Goal: Information Seeking & Learning: Learn about a topic

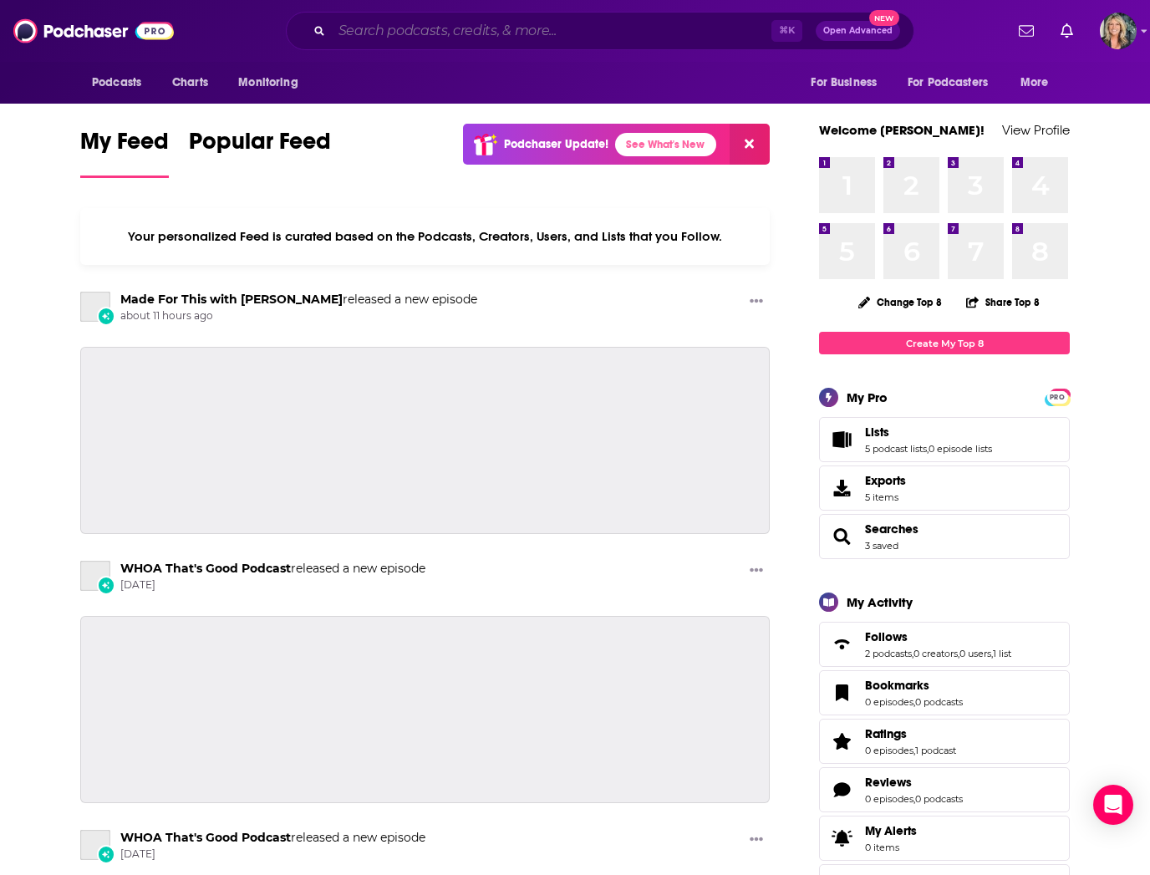
click at [375, 33] on input "Search podcasts, credits, & more..." at bounding box center [552, 31] width 440 height 27
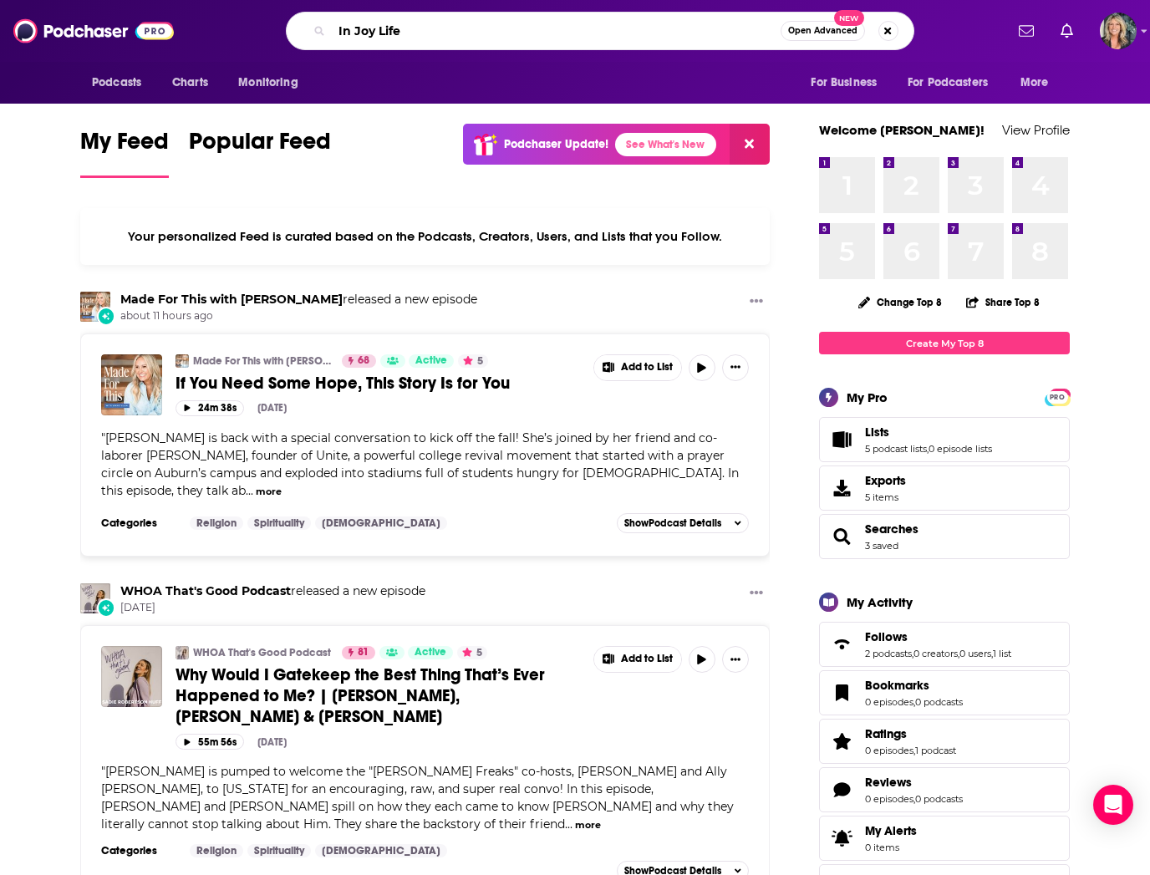
type input "In Joy Life"
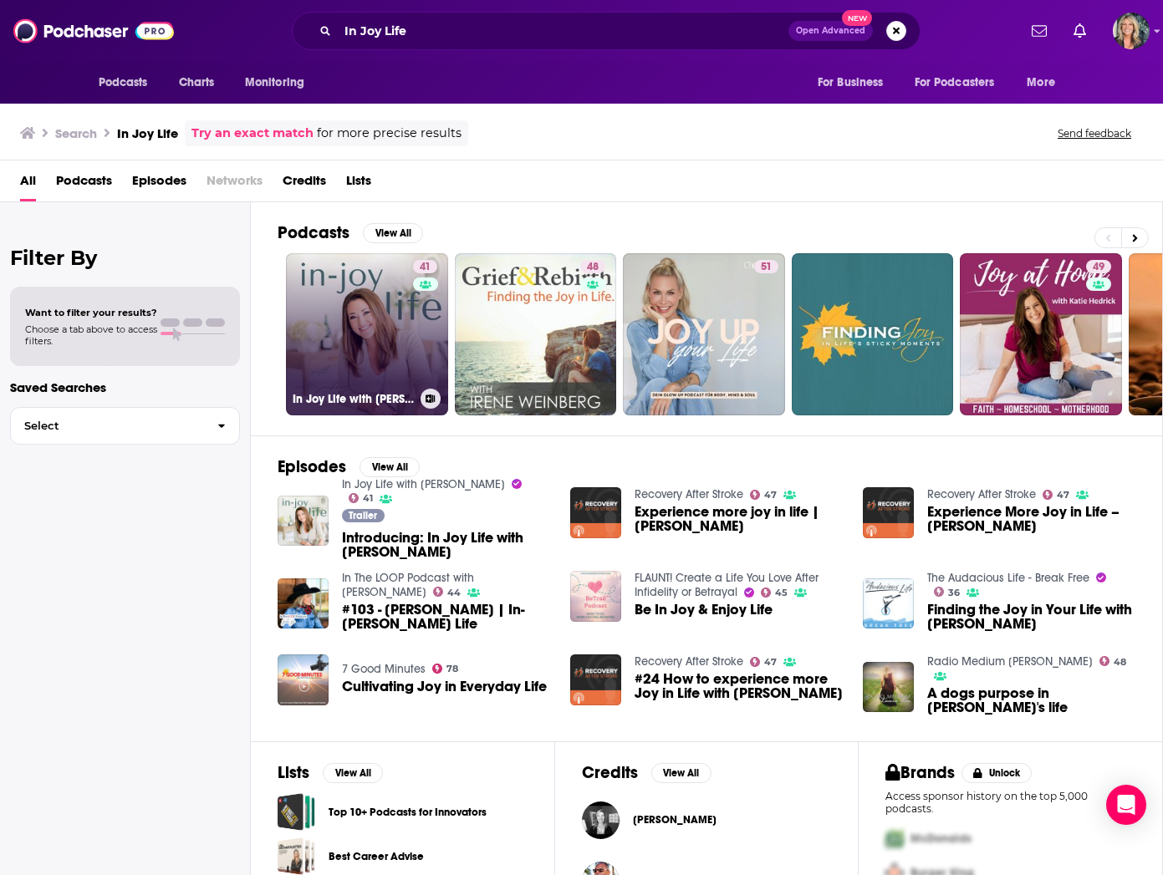
click at [387, 344] on link "41 In Joy Life with Mattie Jackson" at bounding box center [367, 334] width 162 height 162
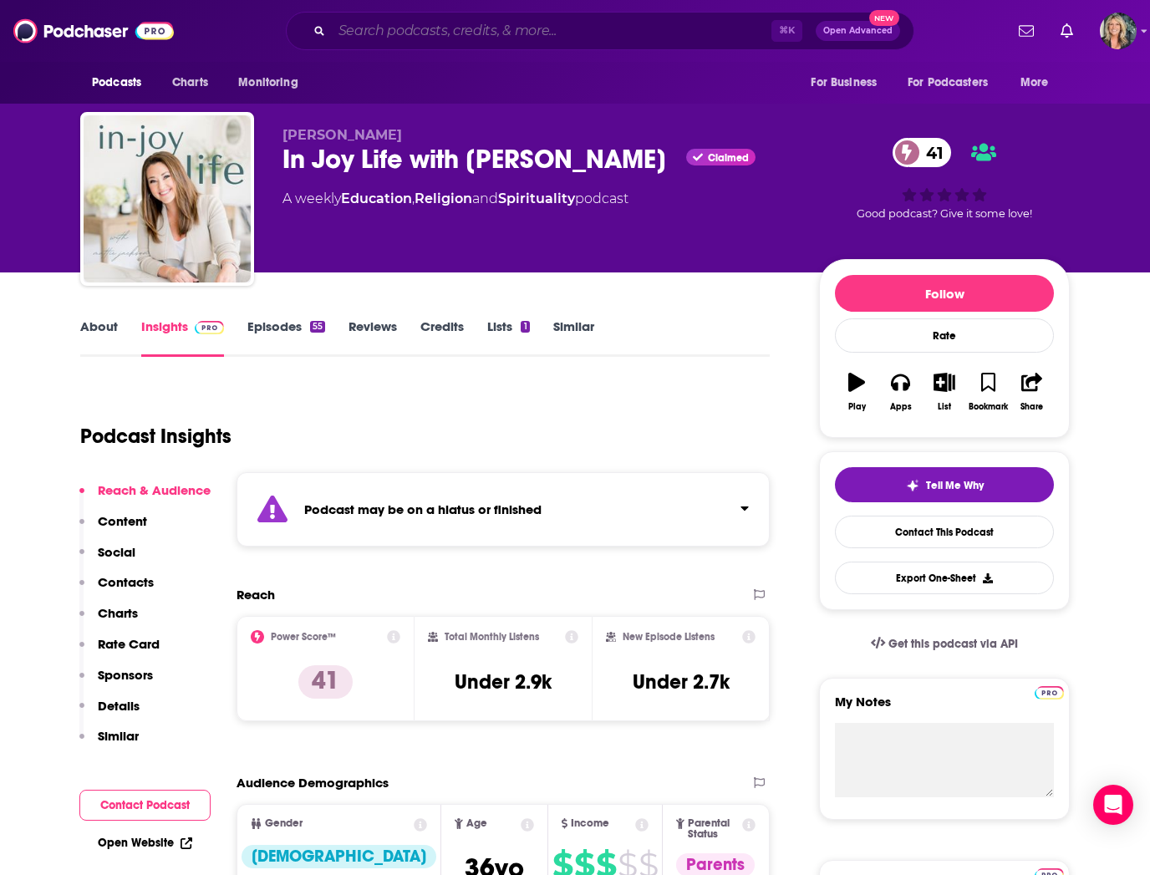
click at [463, 35] on input "Search podcasts, credits, & more..." at bounding box center [552, 31] width 440 height 27
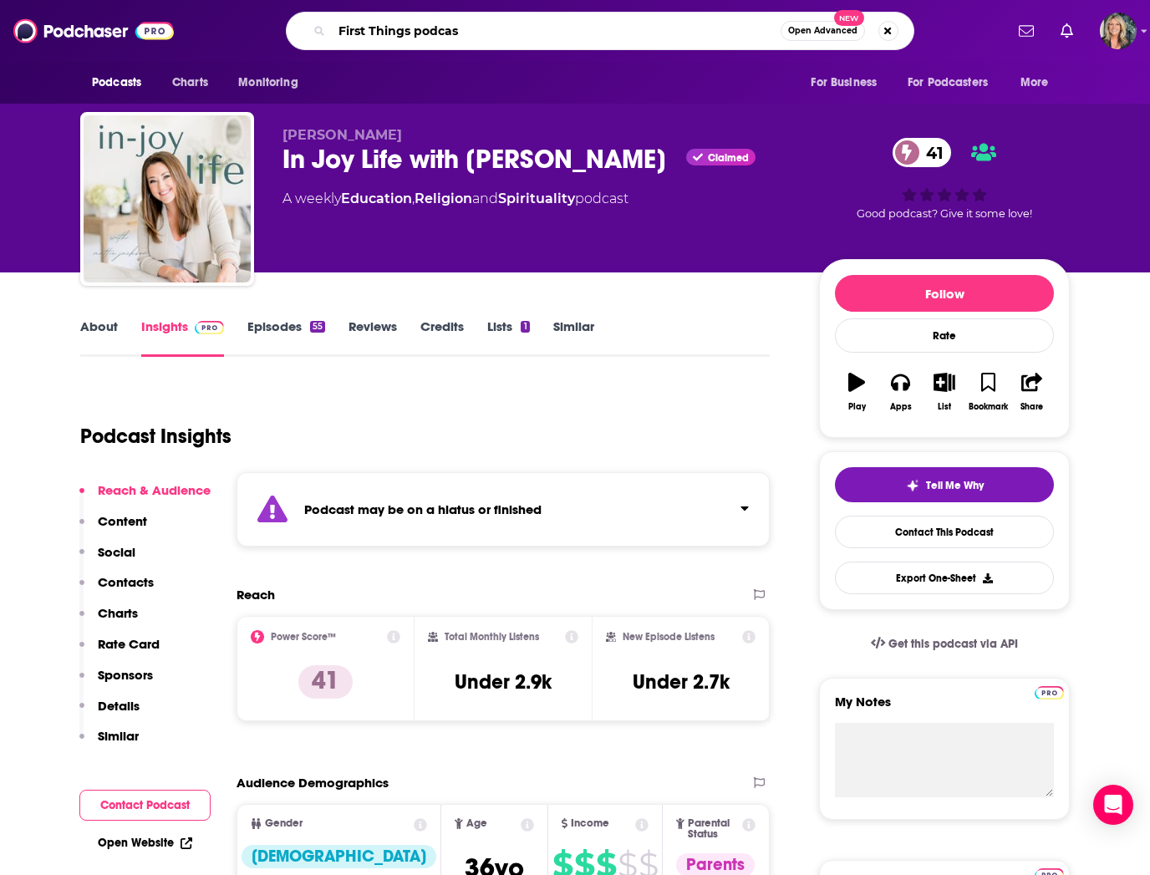
type input "First Things podcast"
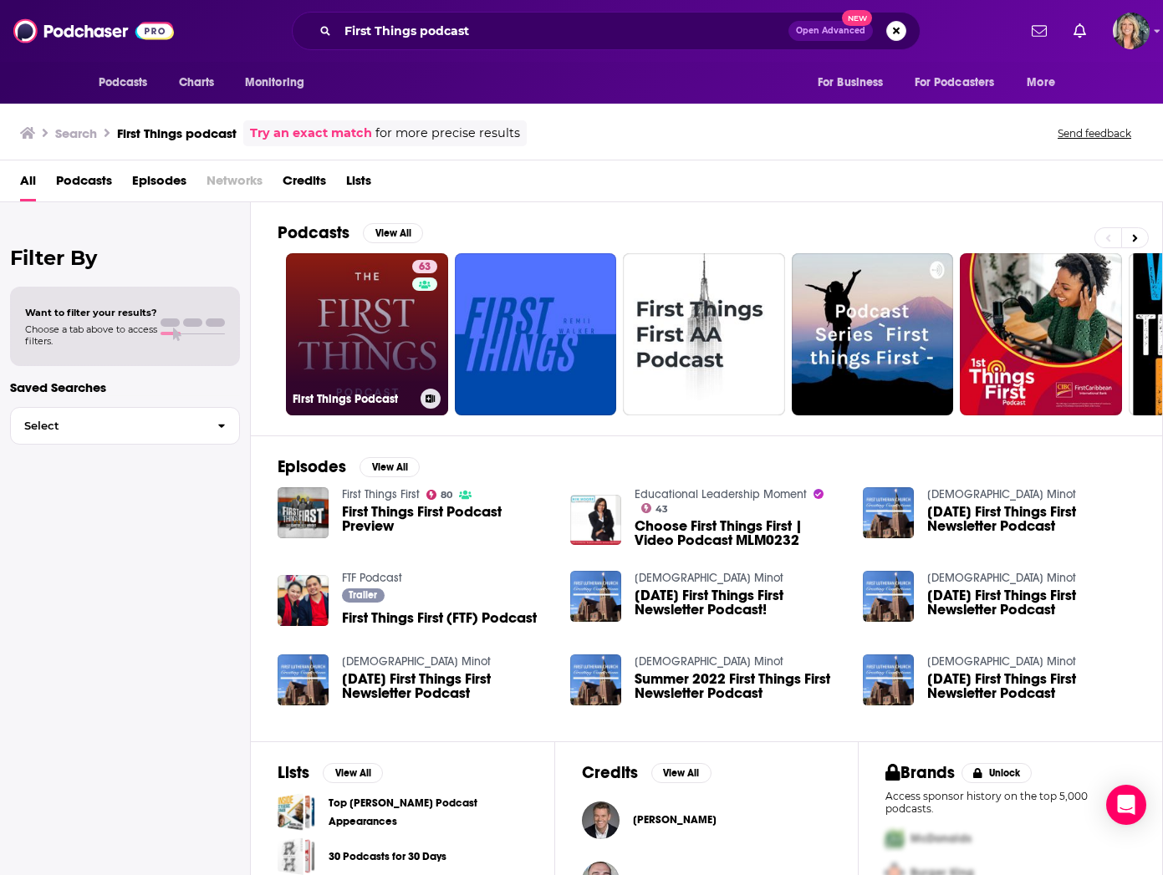
click at [366, 308] on link "63 First Things Podcast" at bounding box center [367, 334] width 162 height 162
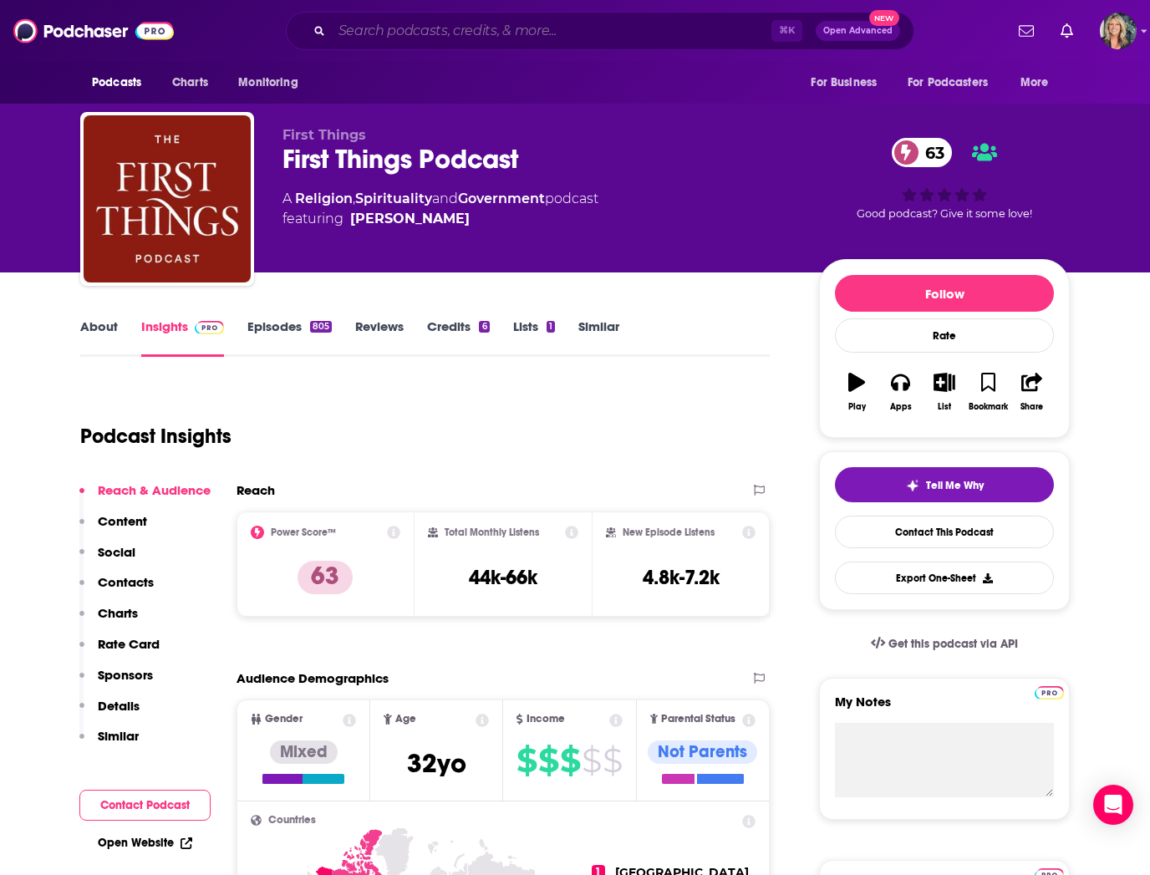
click at [426, 28] on input "Search podcasts, credits, & more..." at bounding box center [552, 31] width 440 height 27
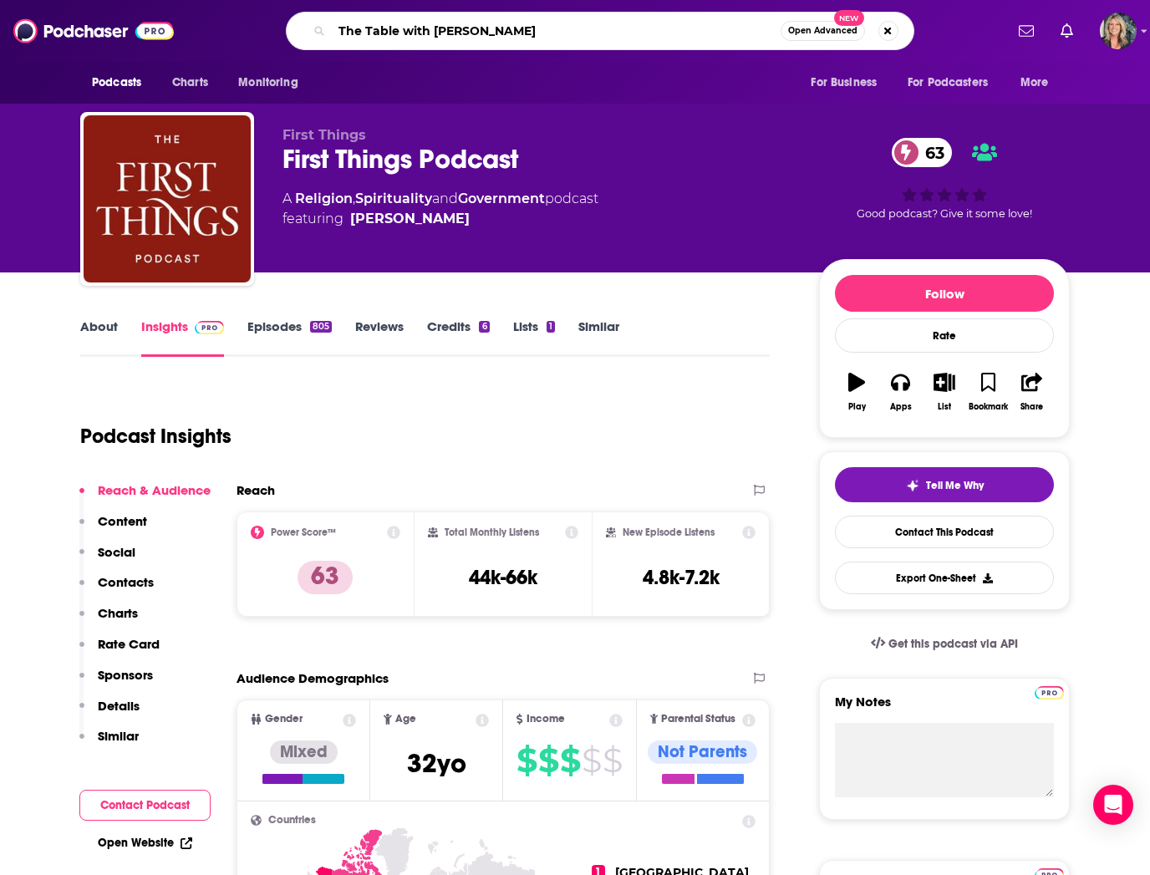
type input "The Table with [PERSON_NAME]"
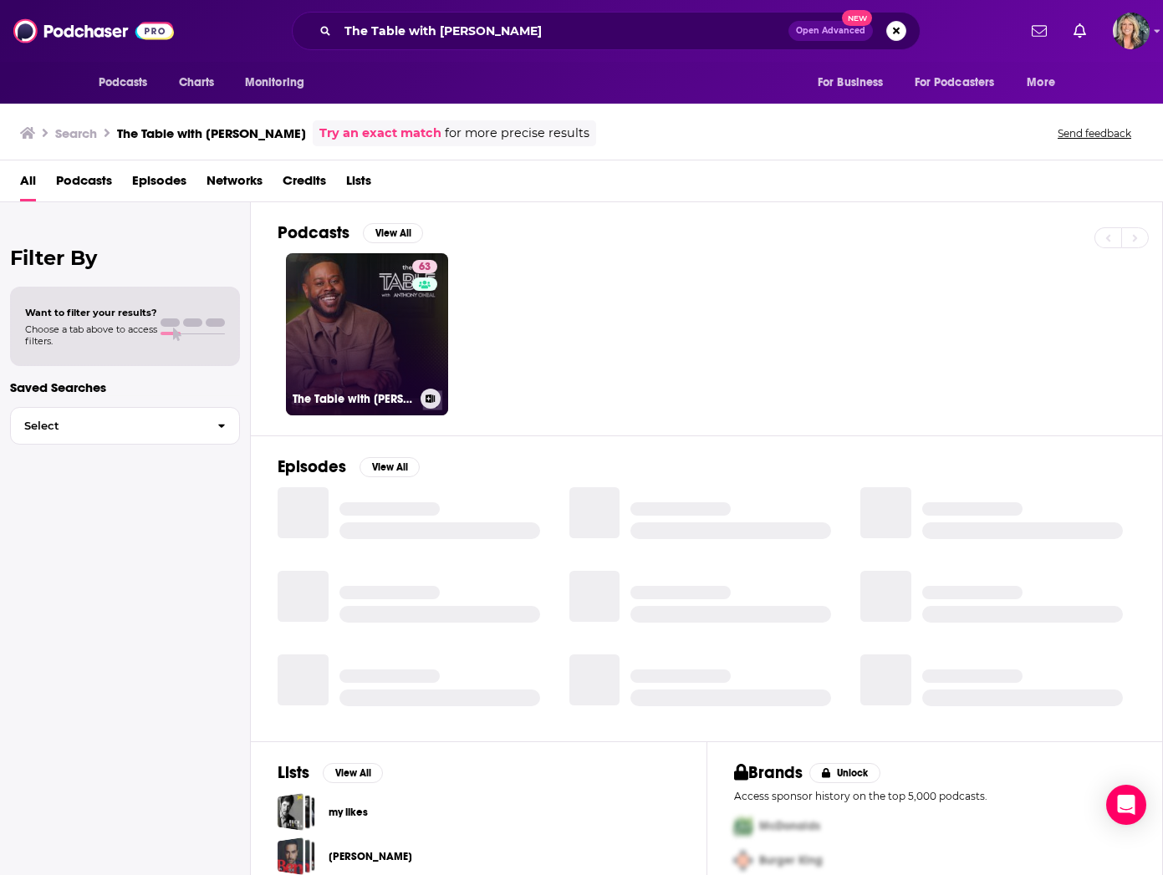
click at [371, 345] on link "63 The Table with Anthony ONeal" at bounding box center [367, 334] width 162 height 162
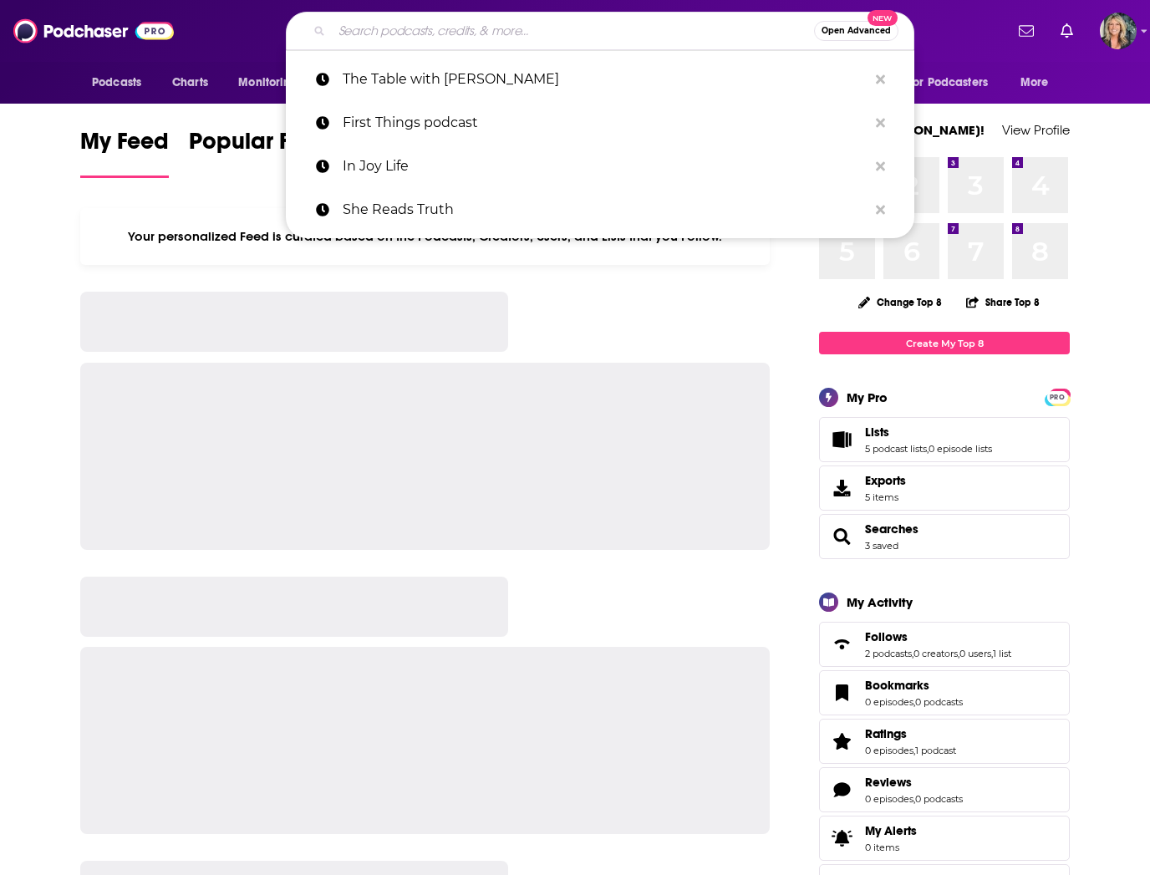
click at [354, 31] on input "Search podcasts, credits, & more..." at bounding box center [573, 31] width 482 height 27
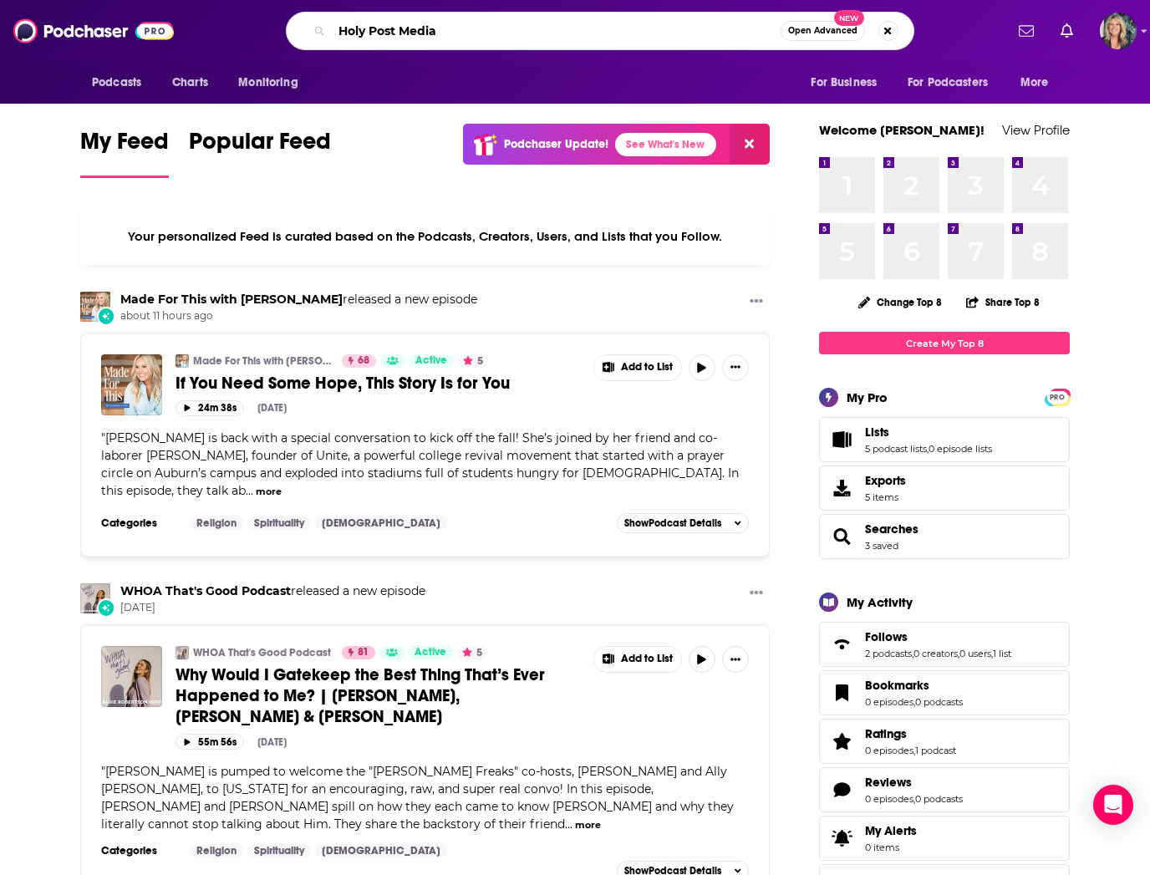
type input "Holy Post Media"
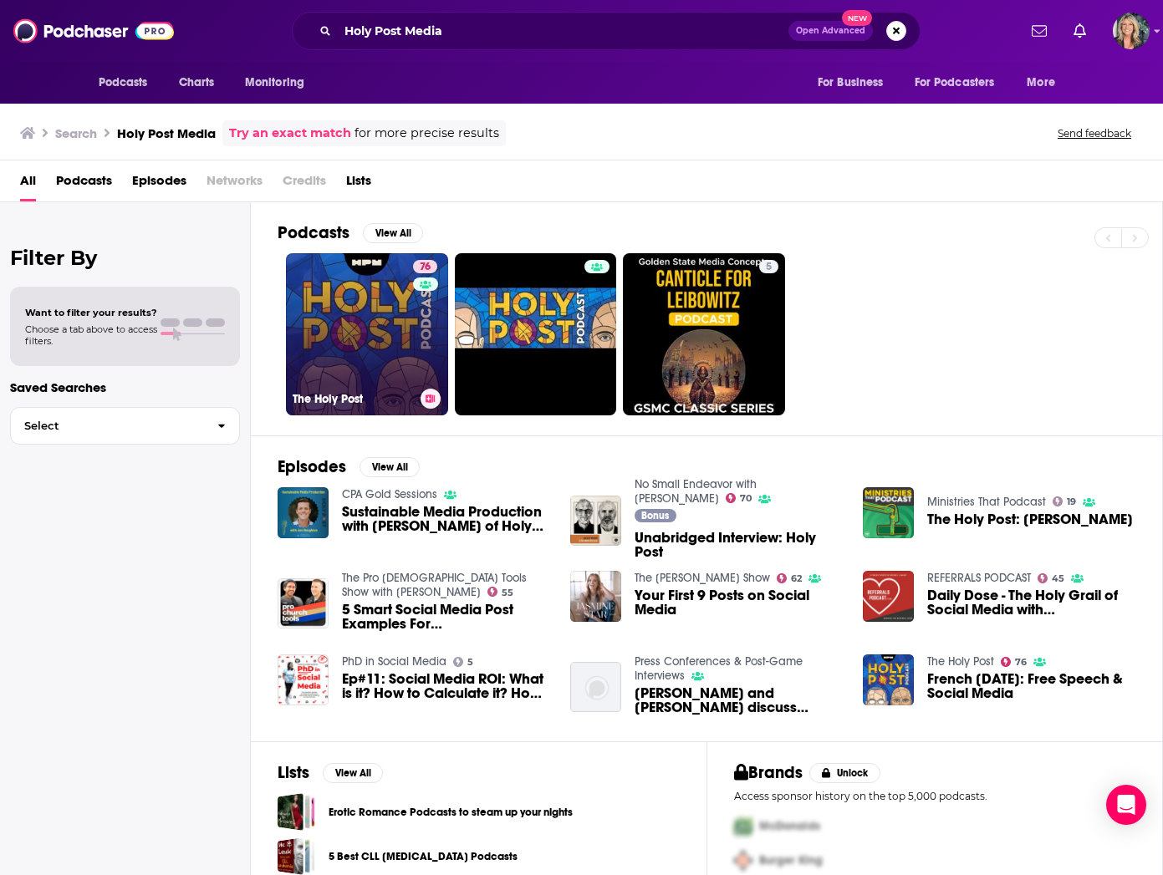
click at [360, 310] on link "76 The Holy Post" at bounding box center [367, 334] width 162 height 162
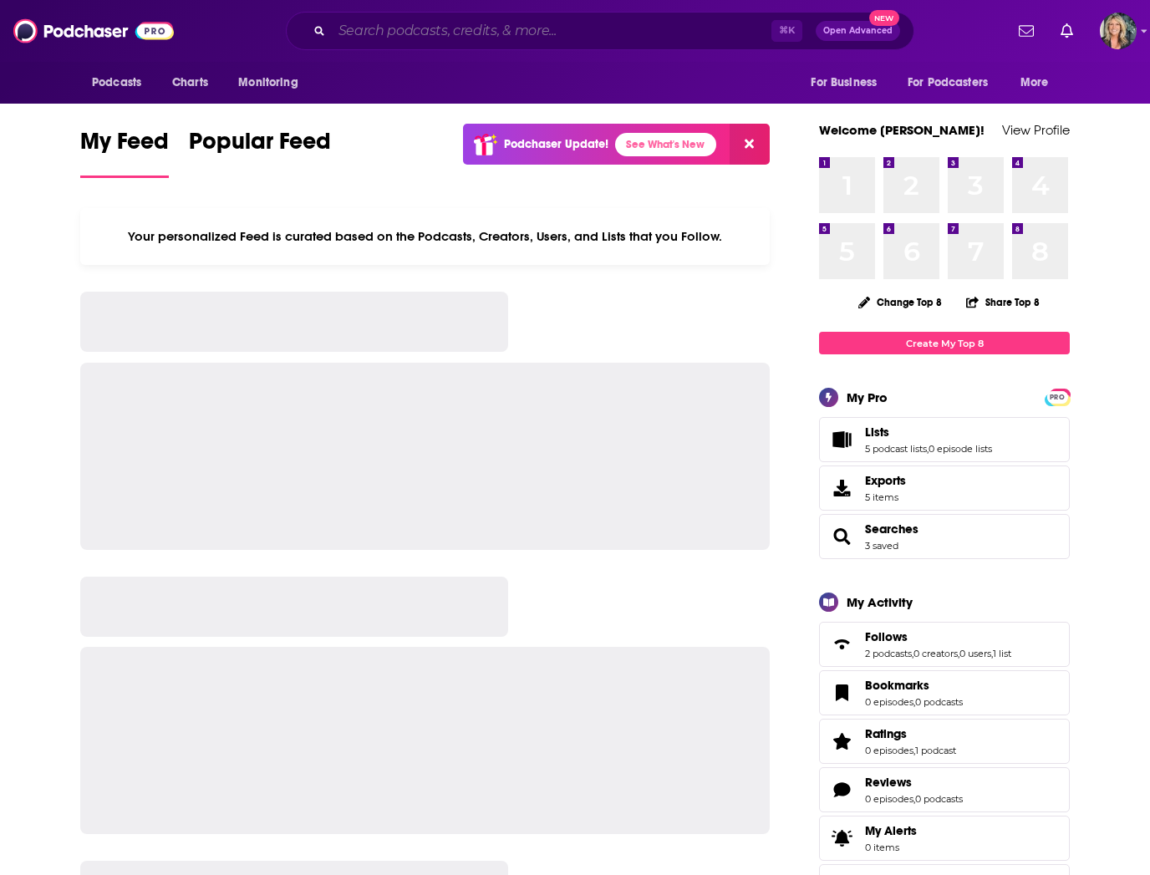
click at [354, 32] on input "Search podcasts, credits, & more..." at bounding box center [552, 31] width 440 height 27
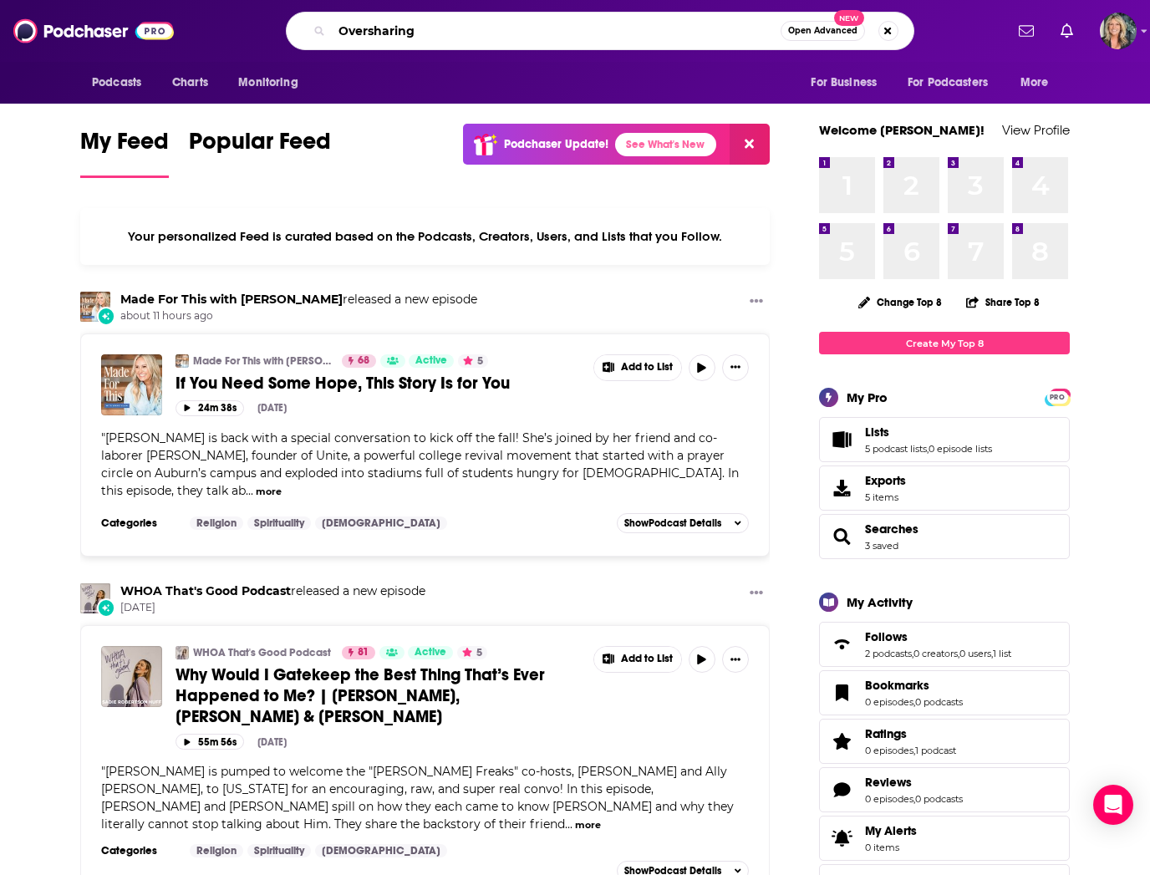
type input "Oversharing"
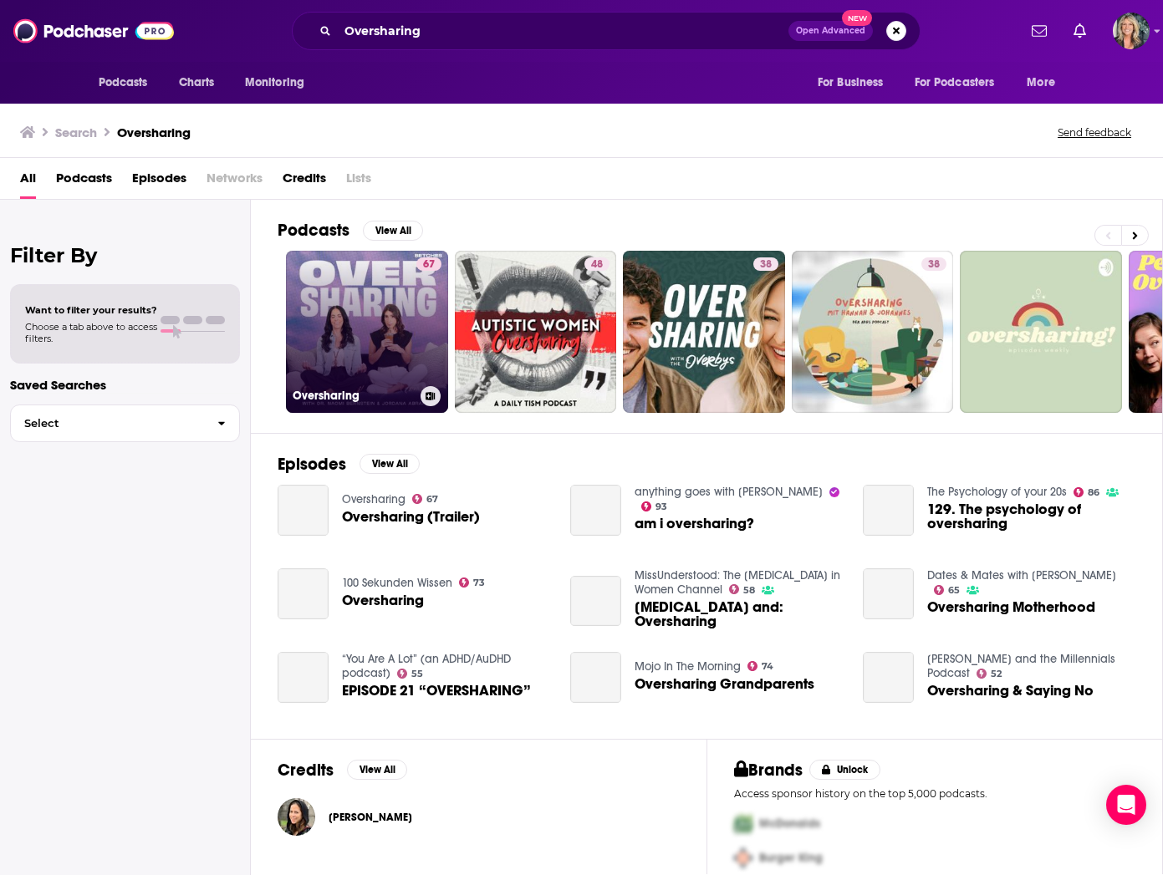
click at [367, 349] on link "67 Oversharing" at bounding box center [367, 332] width 162 height 162
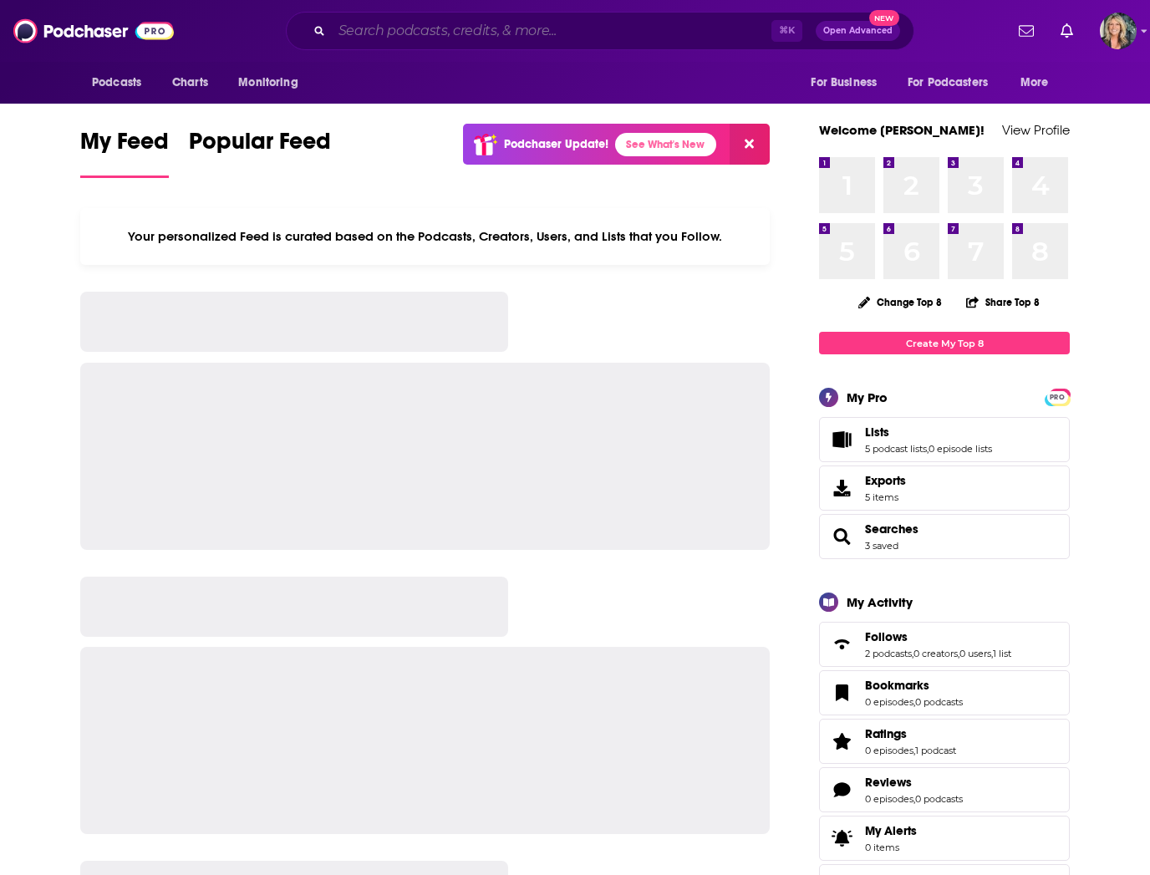
click at [360, 34] on input "Search podcasts, credits, & more..." at bounding box center [552, 31] width 440 height 27
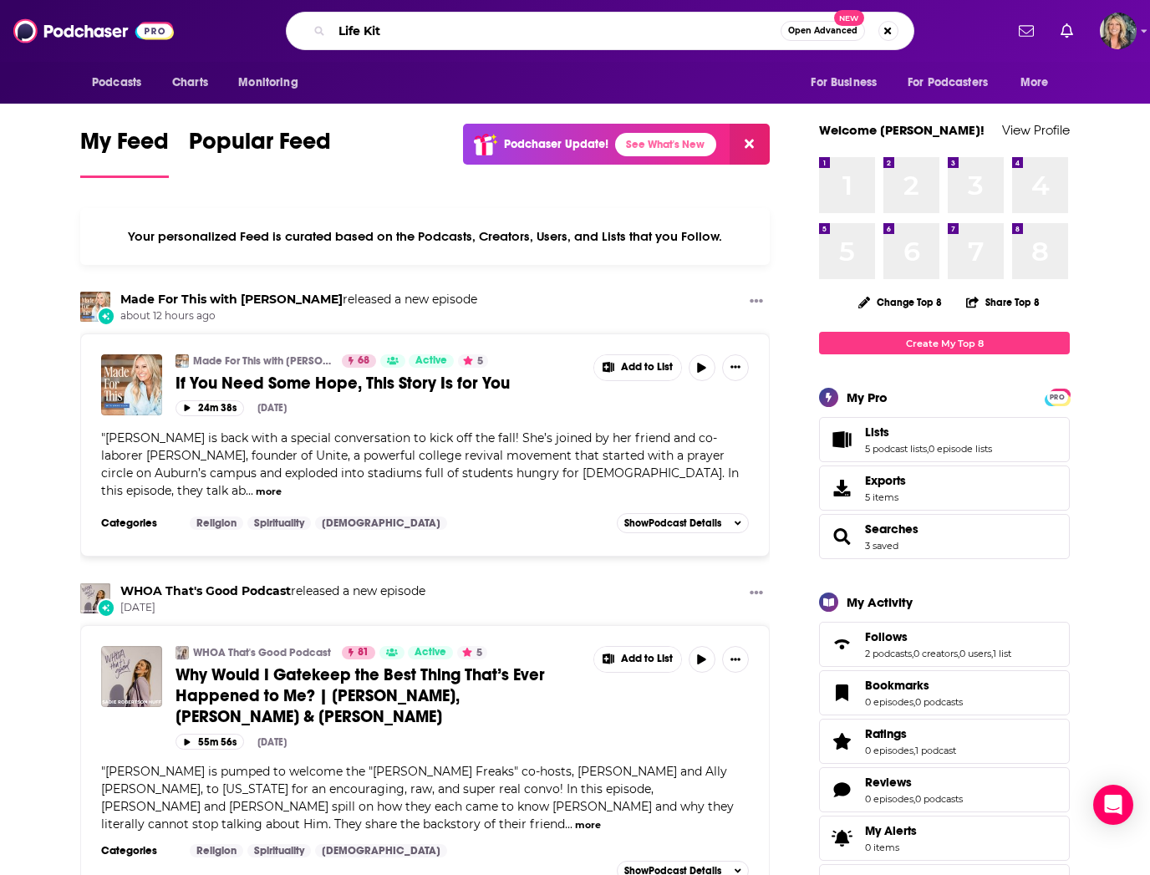
type input "Life Kit"
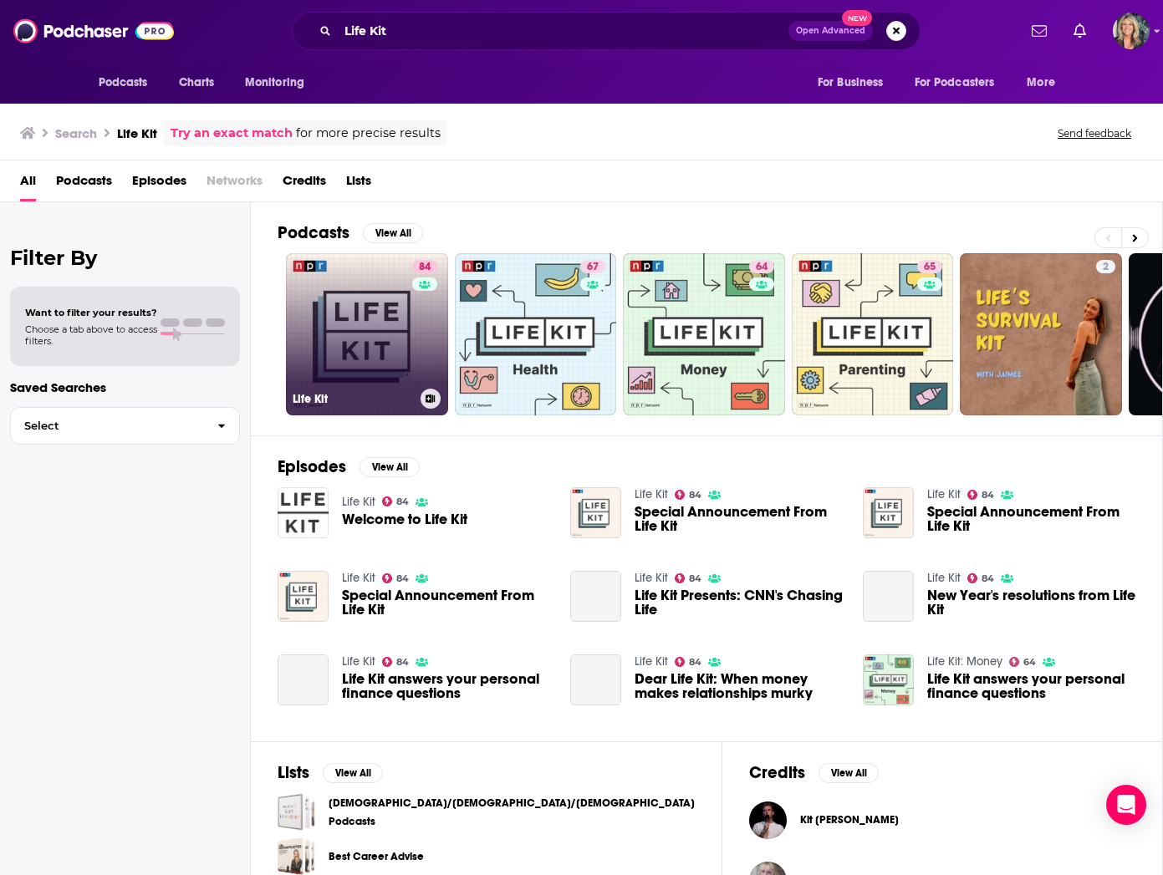
click at [360, 344] on link "84 Life Kit" at bounding box center [367, 334] width 162 height 162
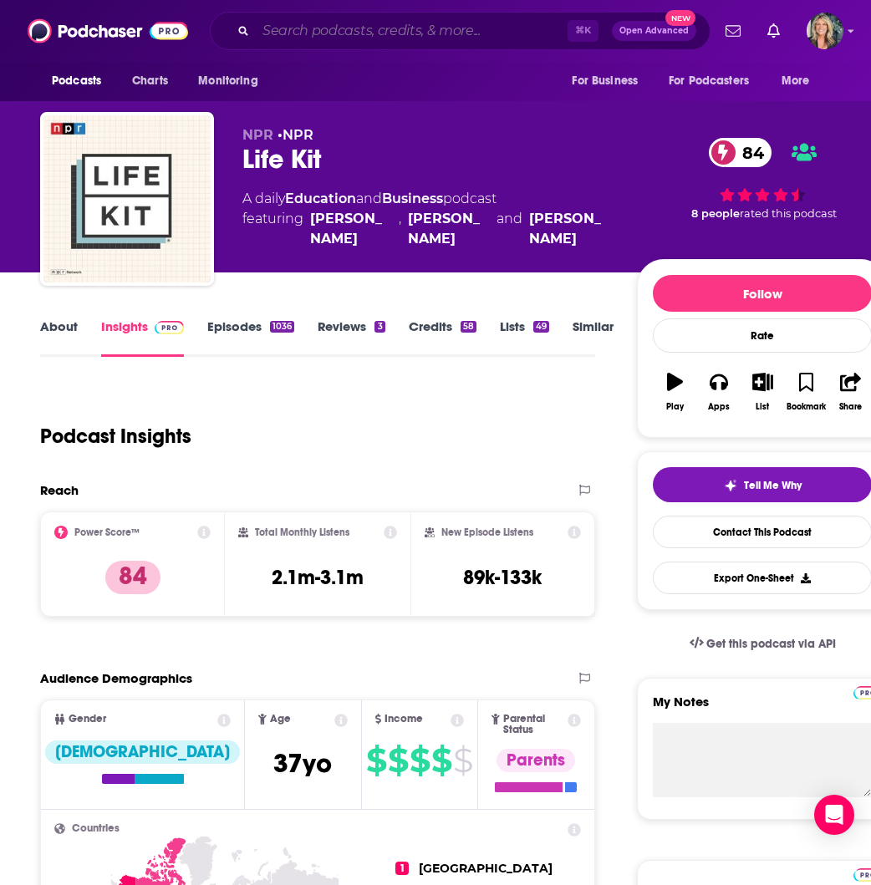
click at [276, 32] on input "Search podcasts, credits, & more..." at bounding box center [412, 31] width 312 height 27
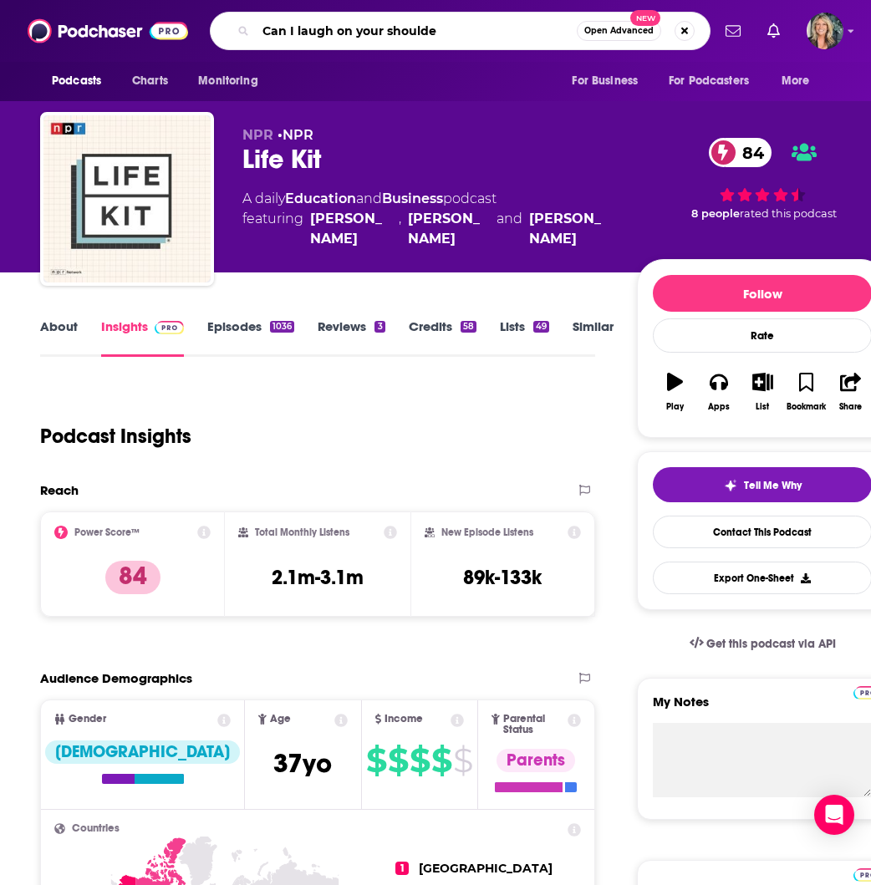
type input "Can I laugh on your shoulder"
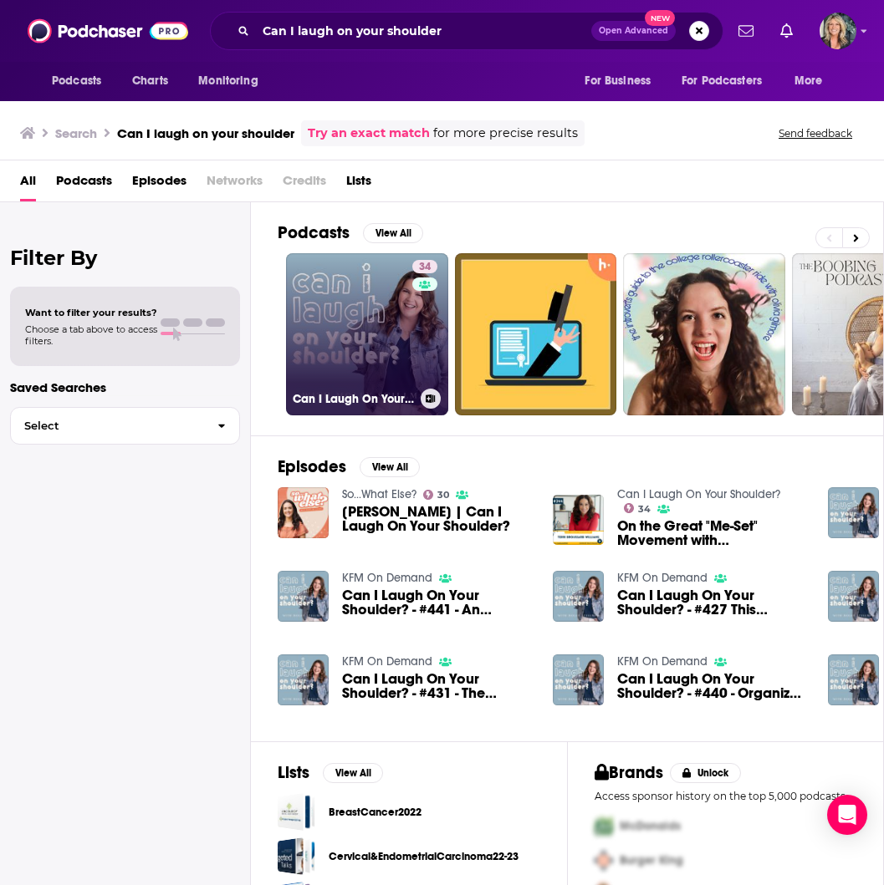
click at [353, 359] on link "34 Can I Laugh On Your Shoulder?" at bounding box center [367, 334] width 162 height 162
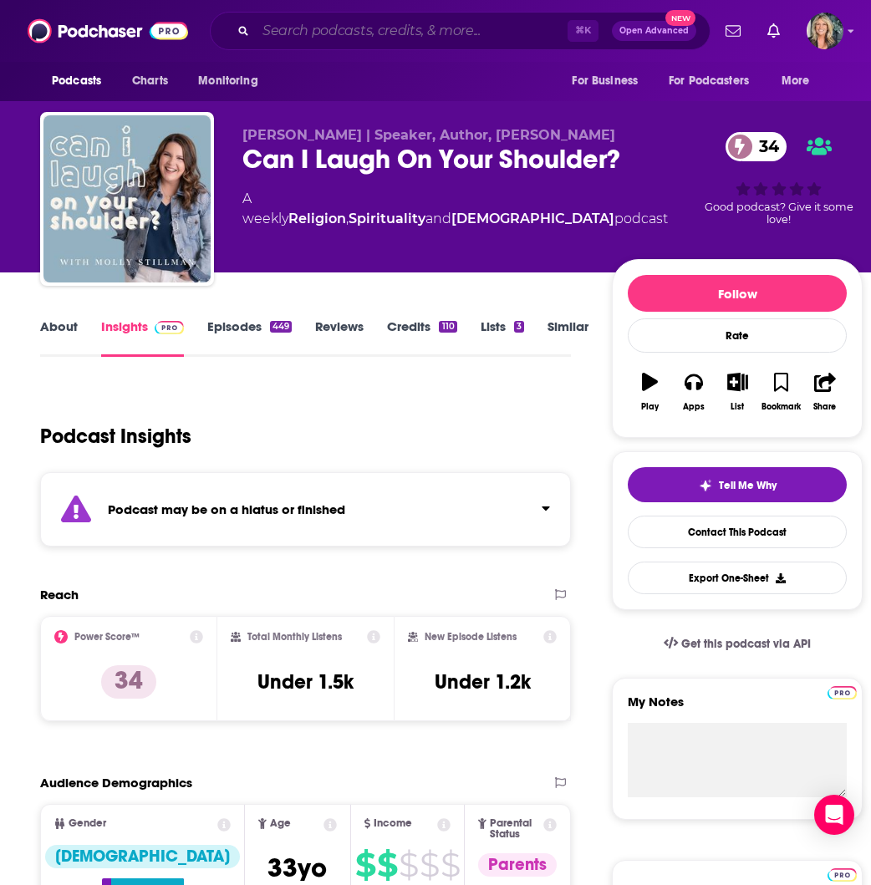
click at [400, 29] on input "Search podcasts, credits, & more..." at bounding box center [412, 31] width 312 height 27
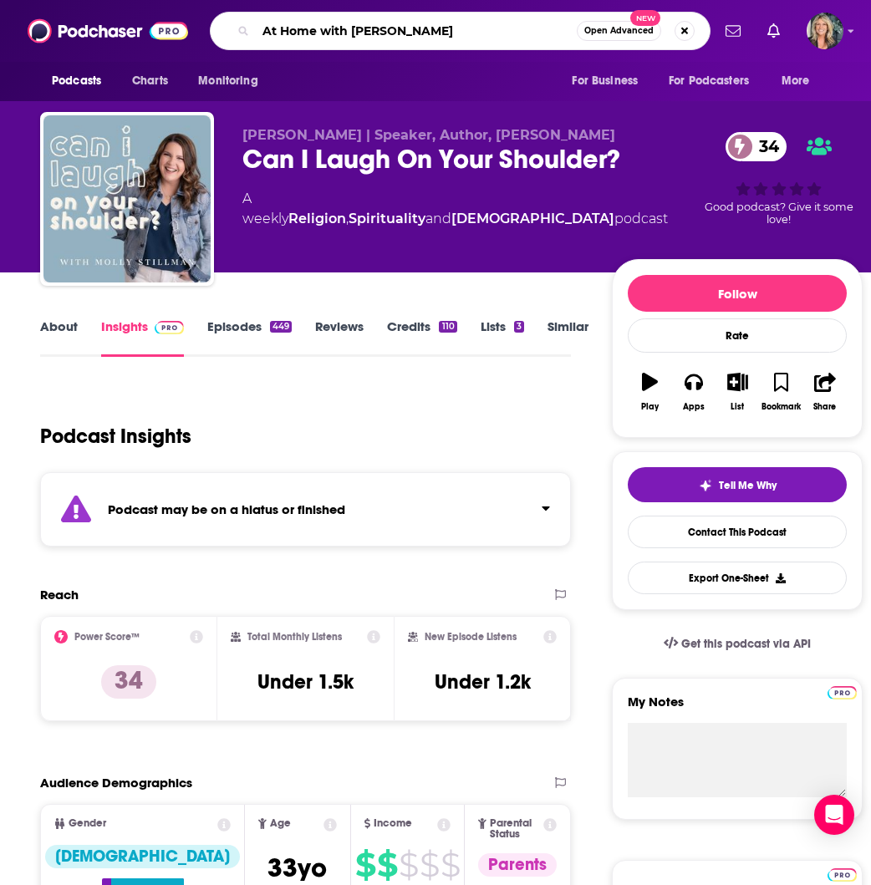
type input "At Home with [PERSON_NAME]"
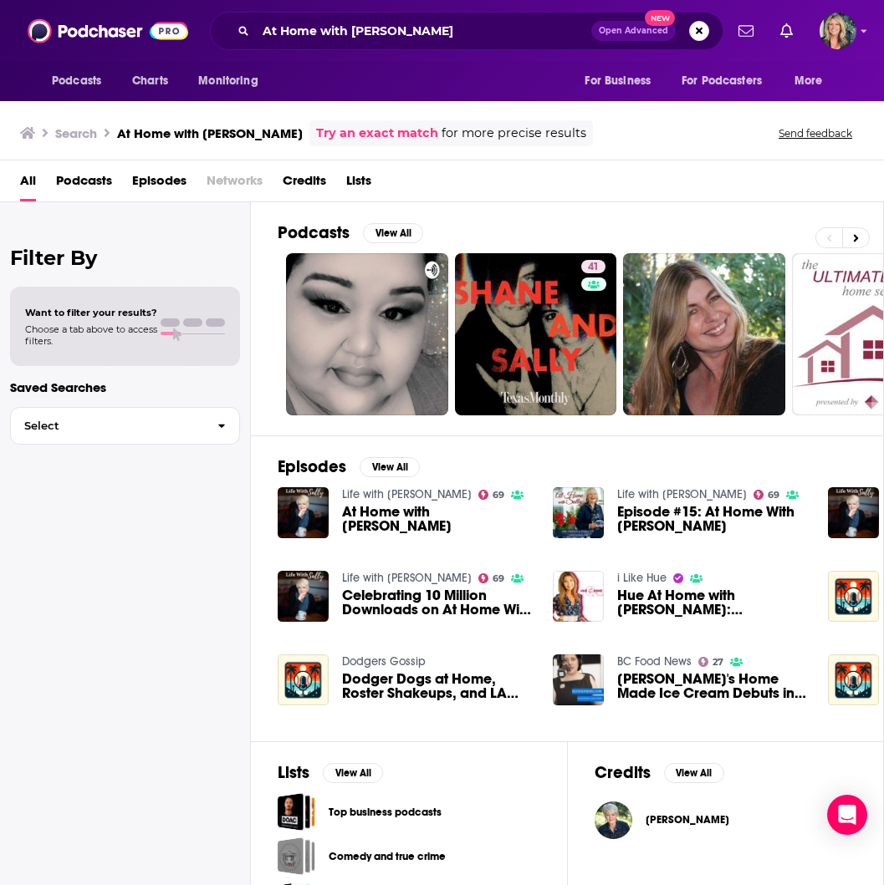
click at [390, 522] on span "At Home with [PERSON_NAME]" at bounding box center [437, 519] width 191 height 28
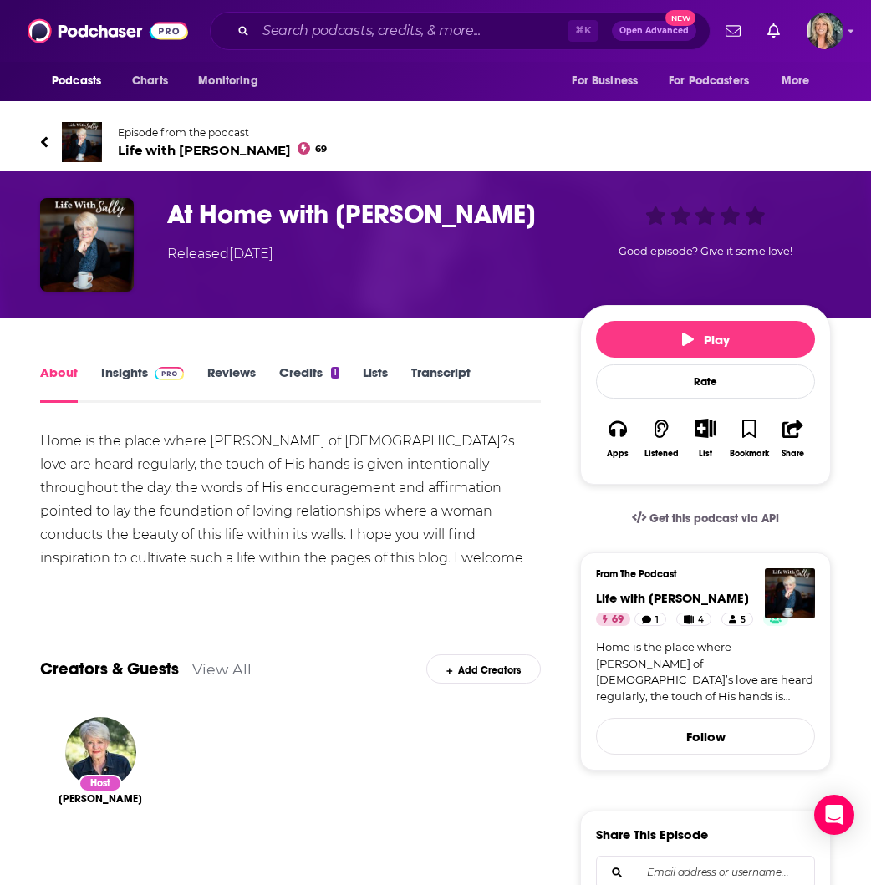
click at [121, 370] on link "Insights" at bounding box center [142, 384] width 83 height 38
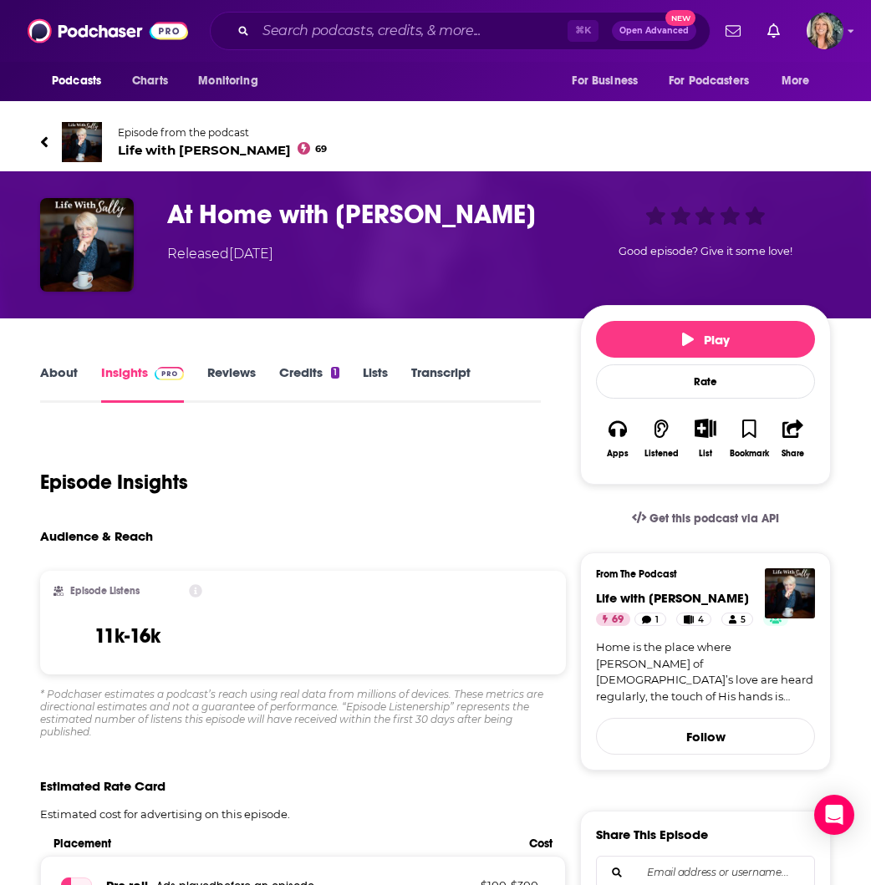
click at [171, 135] on span "Episode from the podcast" at bounding box center [222, 132] width 209 height 13
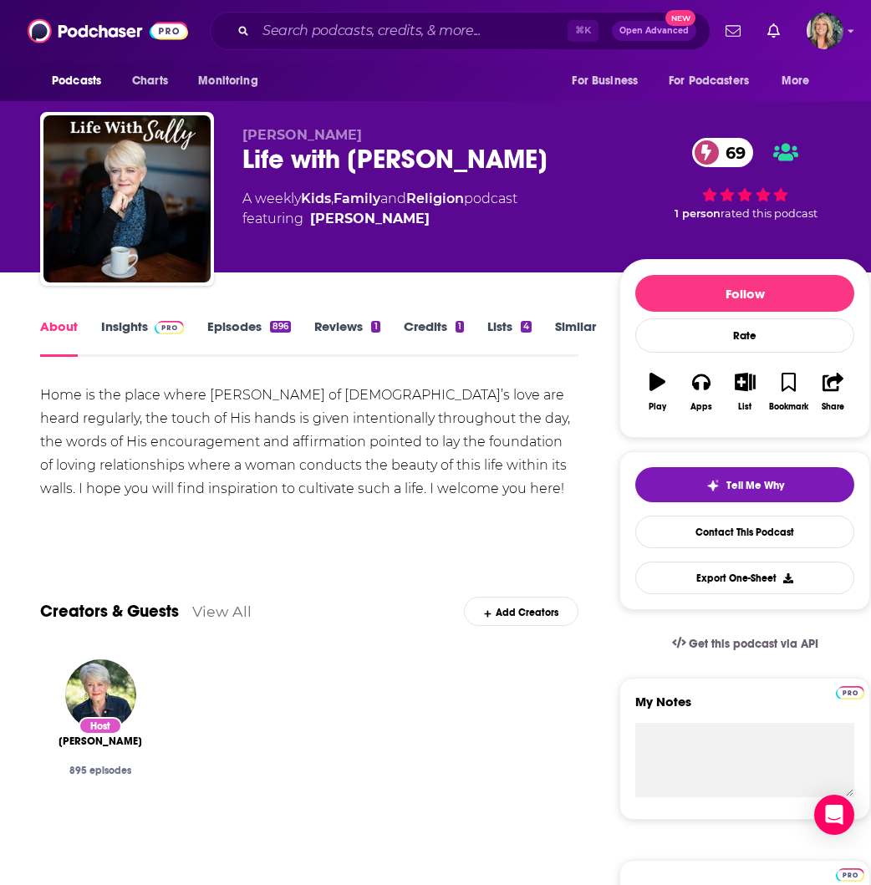
click at [132, 328] on link "Insights" at bounding box center [142, 338] width 83 height 38
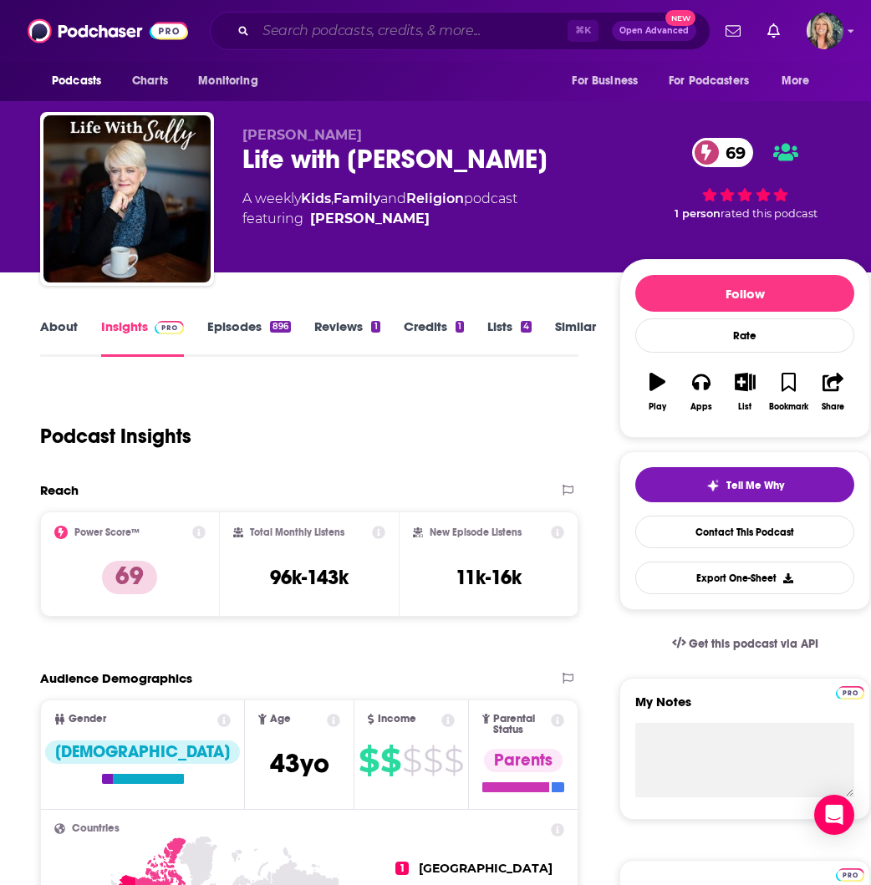
click at [345, 28] on input "Search podcasts, credits, & more..." at bounding box center [412, 31] width 312 height 27
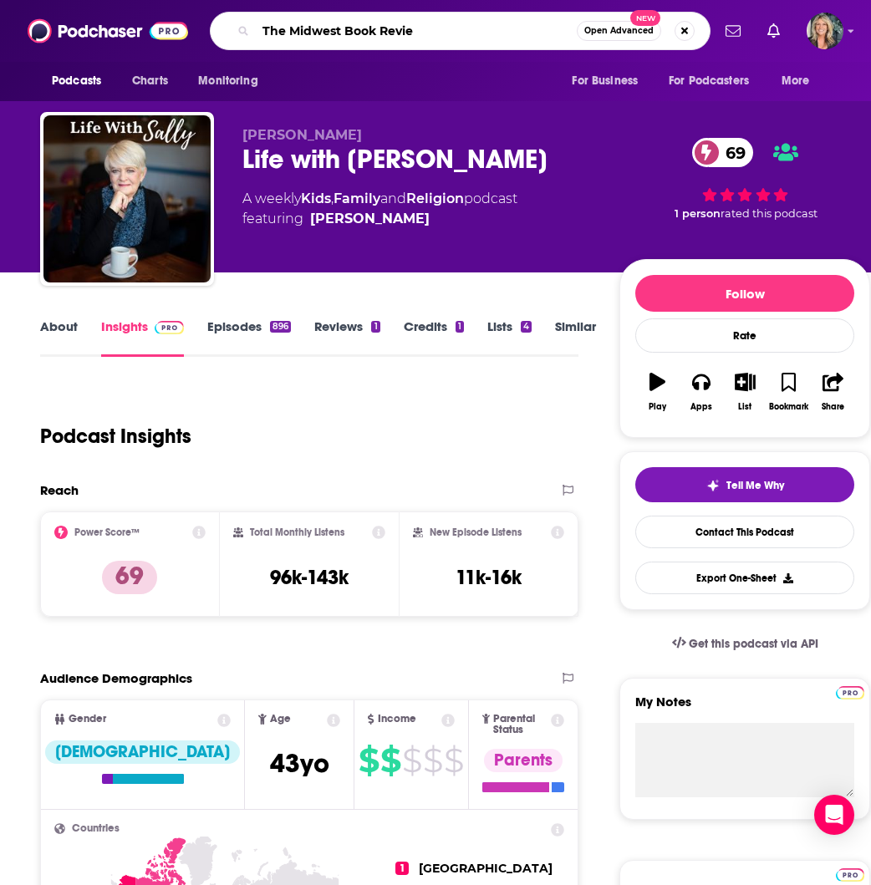
type input "The Midwest Book Review"
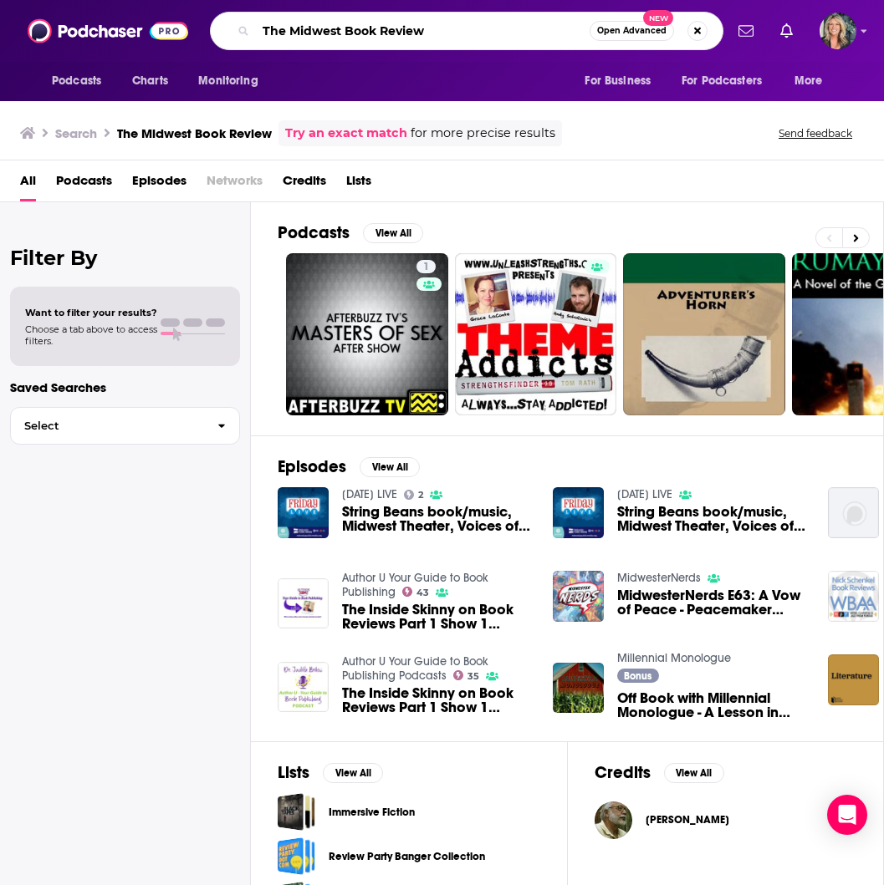
click at [461, 37] on input "The Midwest Book Review" at bounding box center [423, 31] width 334 height 27
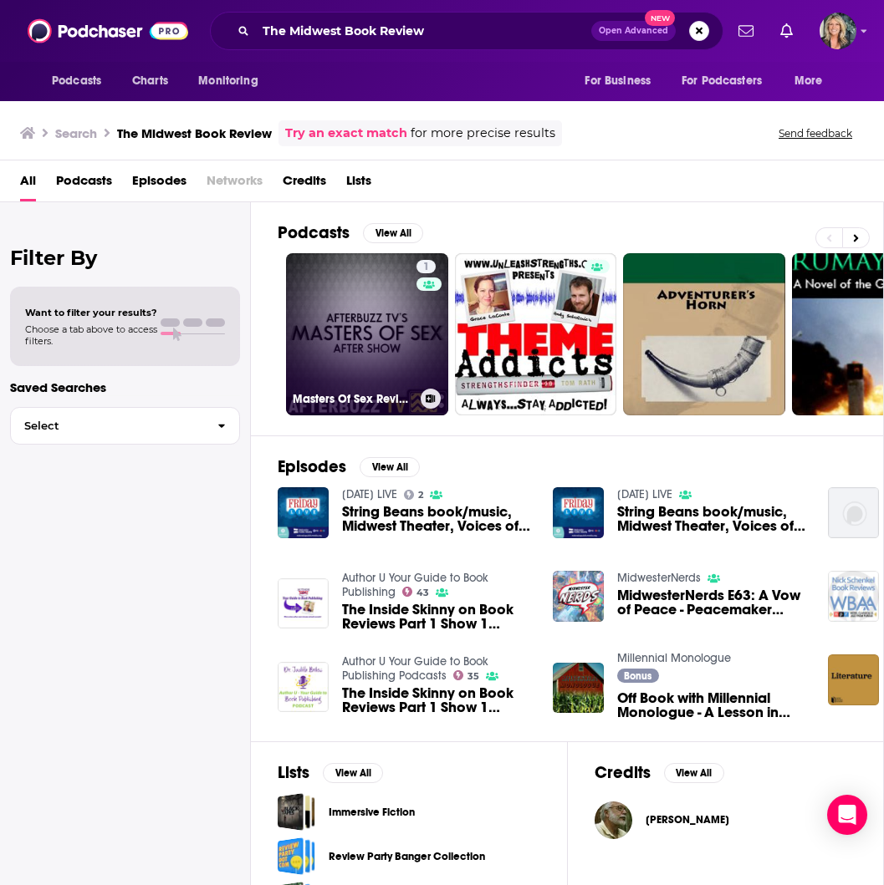
click at [385, 322] on link "1 Masters Of Sex Reviews & After Show - AfterBuzz TV" at bounding box center [367, 334] width 162 height 162
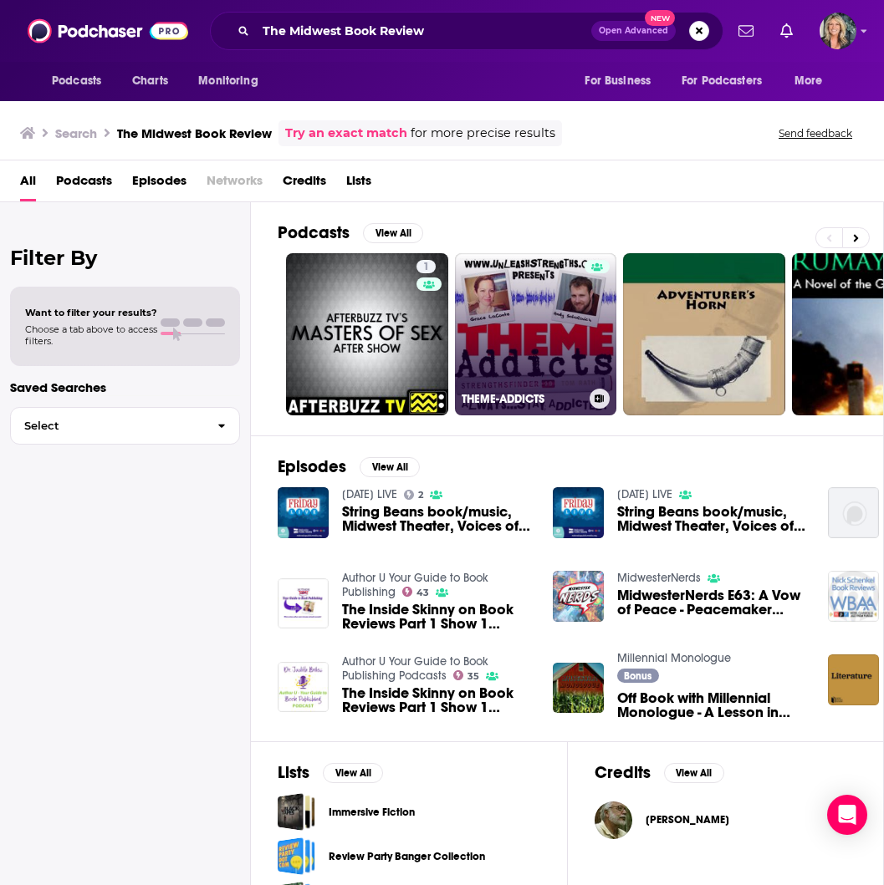
click at [517, 338] on link "THEME-ADDICTS" at bounding box center [536, 334] width 162 height 162
